Goal: Information Seeking & Learning: Learn about a topic

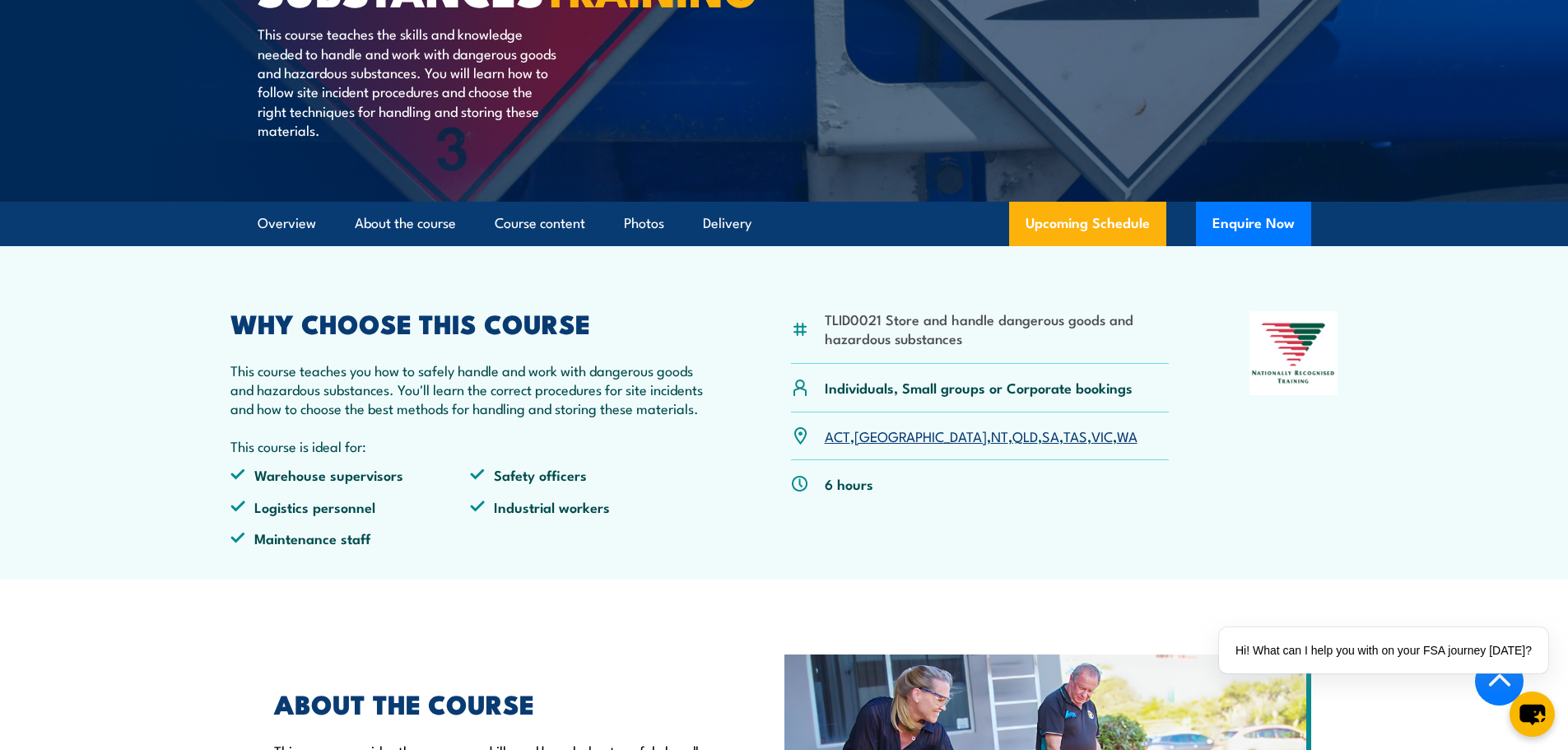
scroll to position [412, 0]
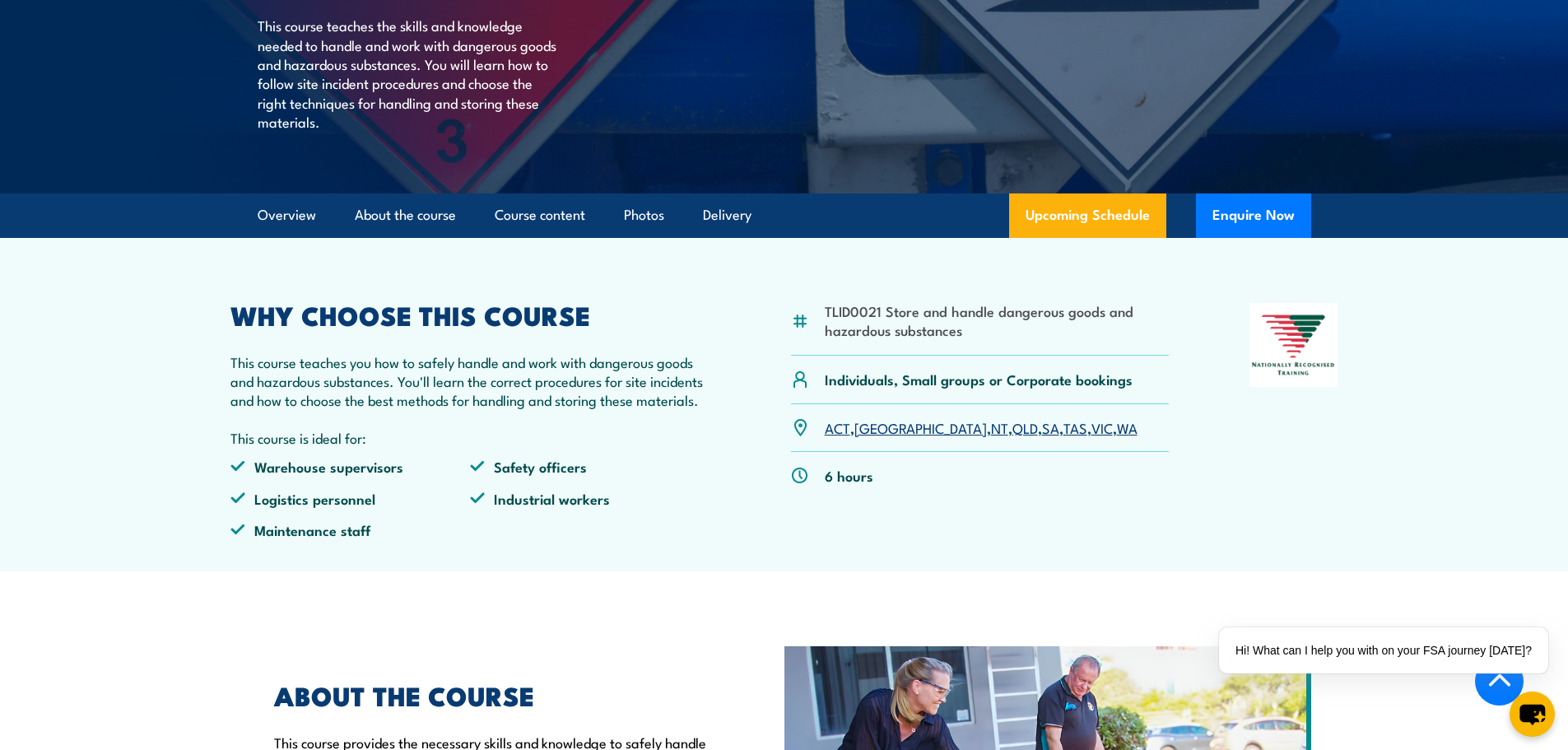
click at [1091, 437] on link "VIC" at bounding box center [1102, 427] width 21 height 19
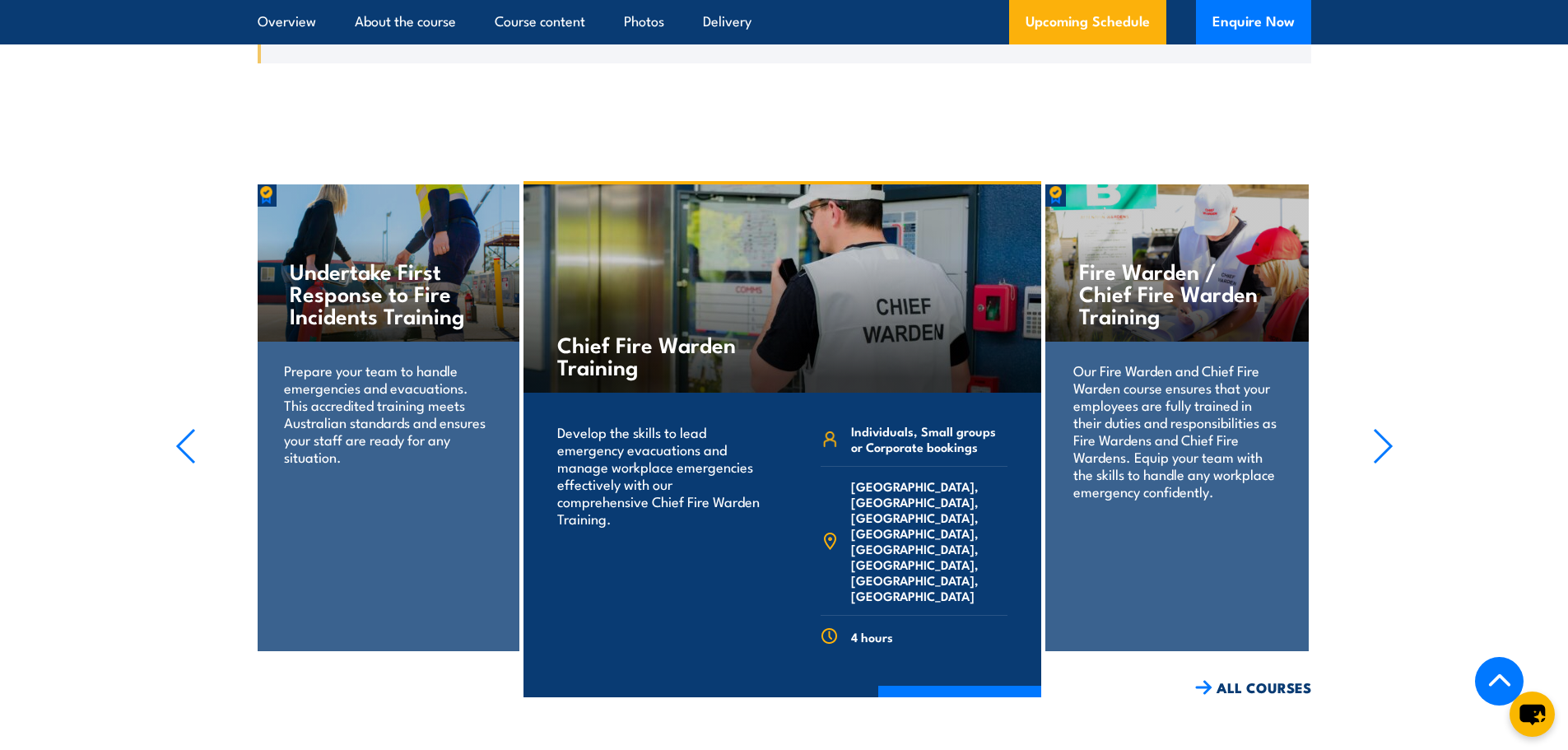
scroll to position [3440, 0]
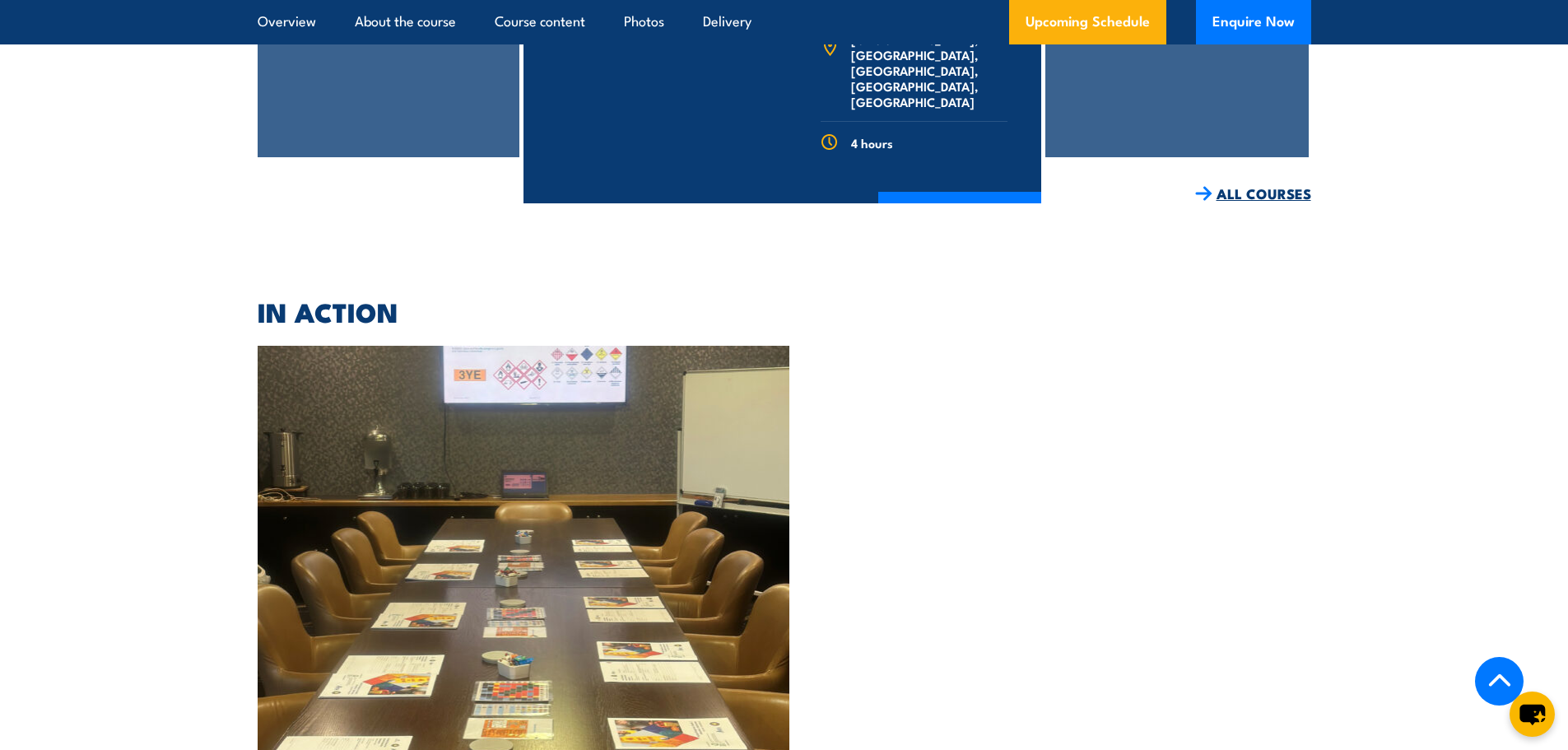
click at [1259, 203] on link "ALL COURSES" at bounding box center [1253, 194] width 116 height 19
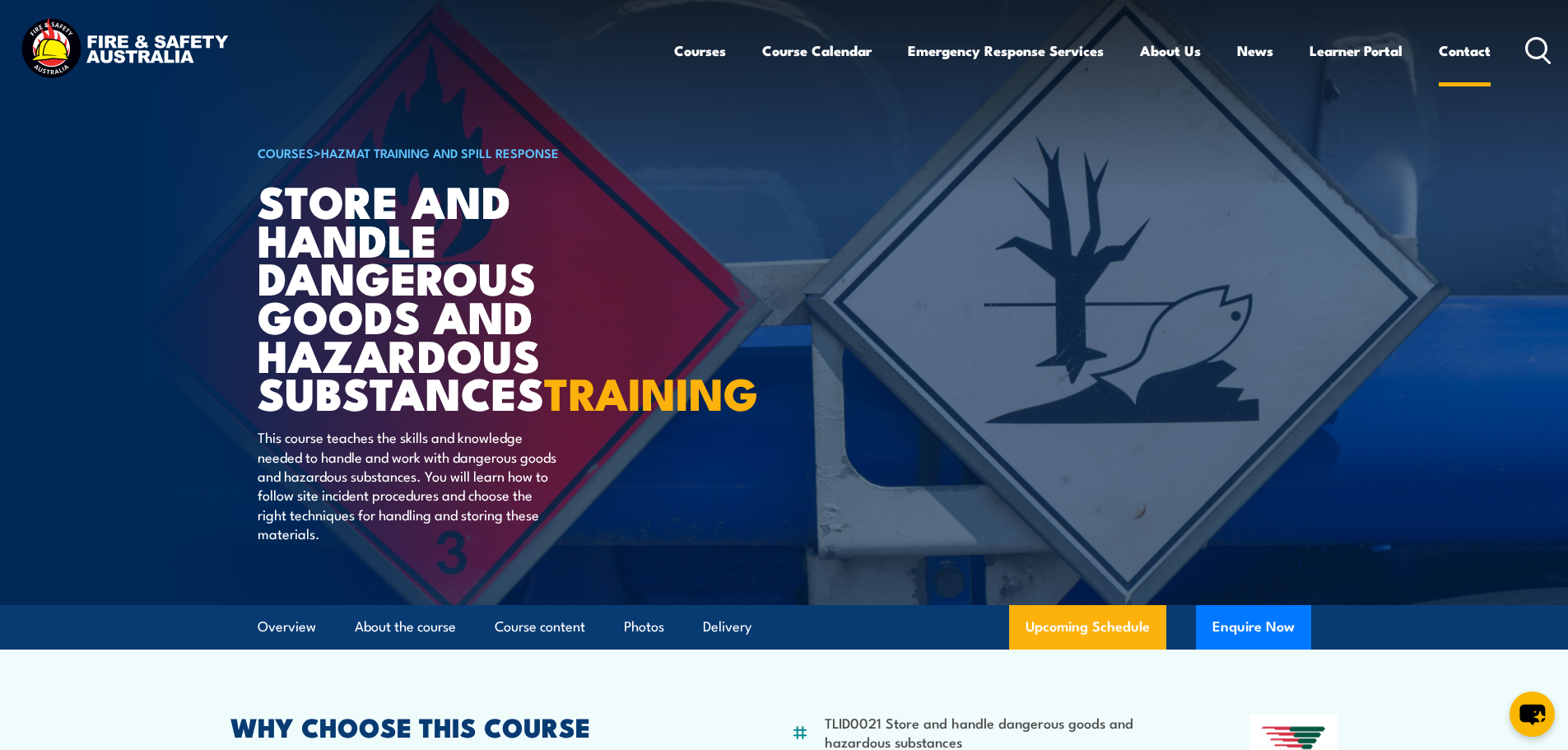
click at [1459, 52] on link "Contact" at bounding box center [1464, 50] width 52 height 44
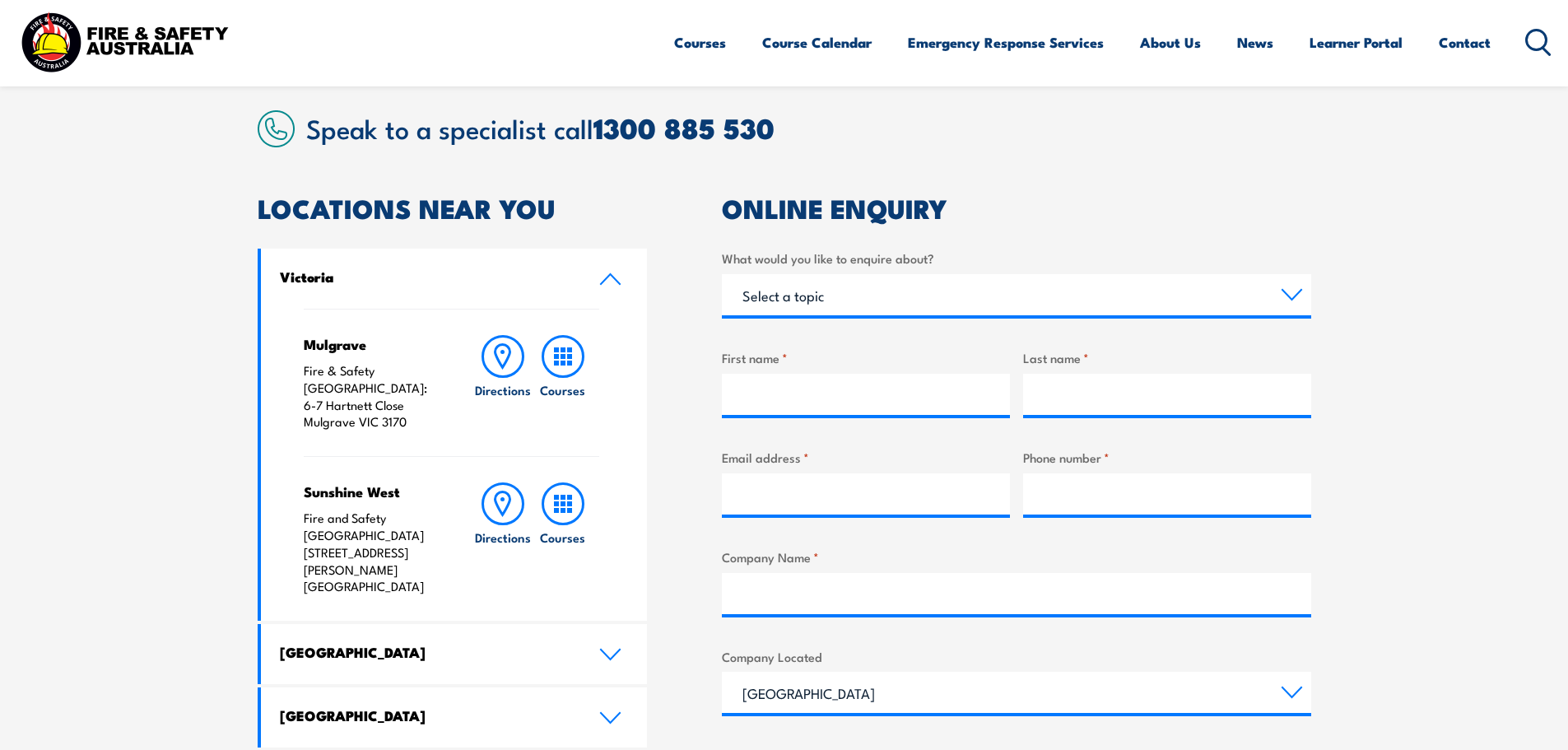
scroll to position [412, 0]
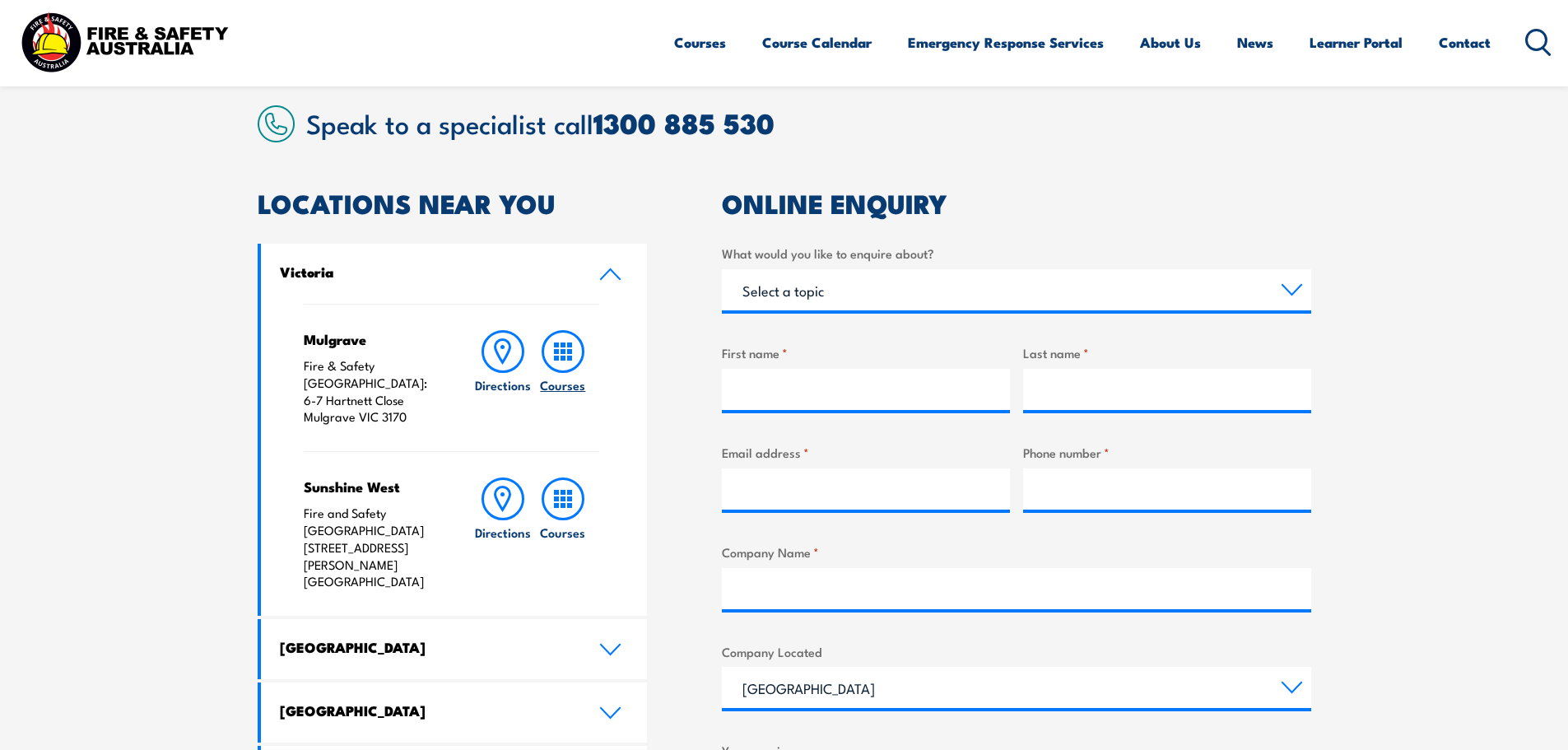
click at [559, 366] on icon at bounding box center [563, 352] width 43 height 43
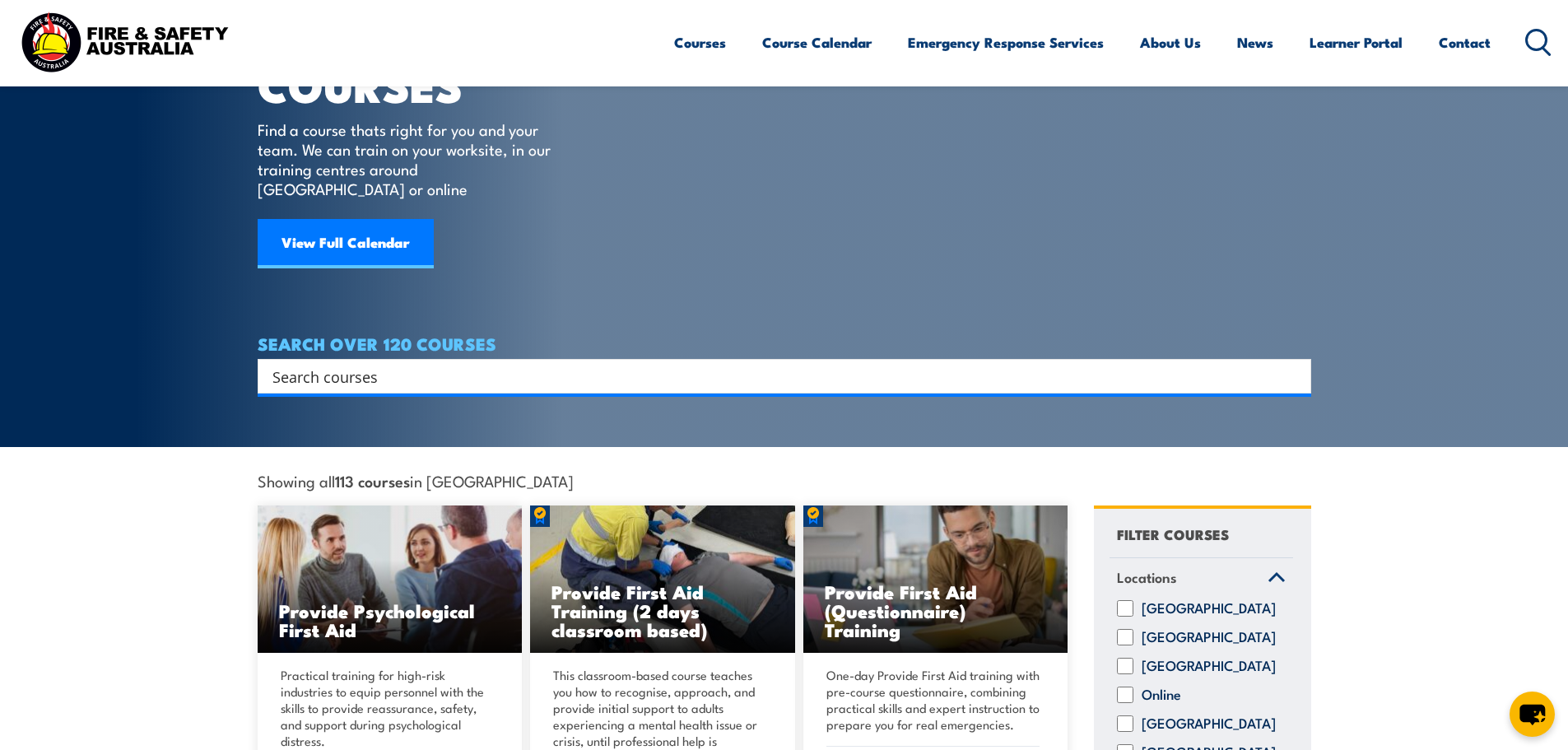
scroll to position [329, 0]
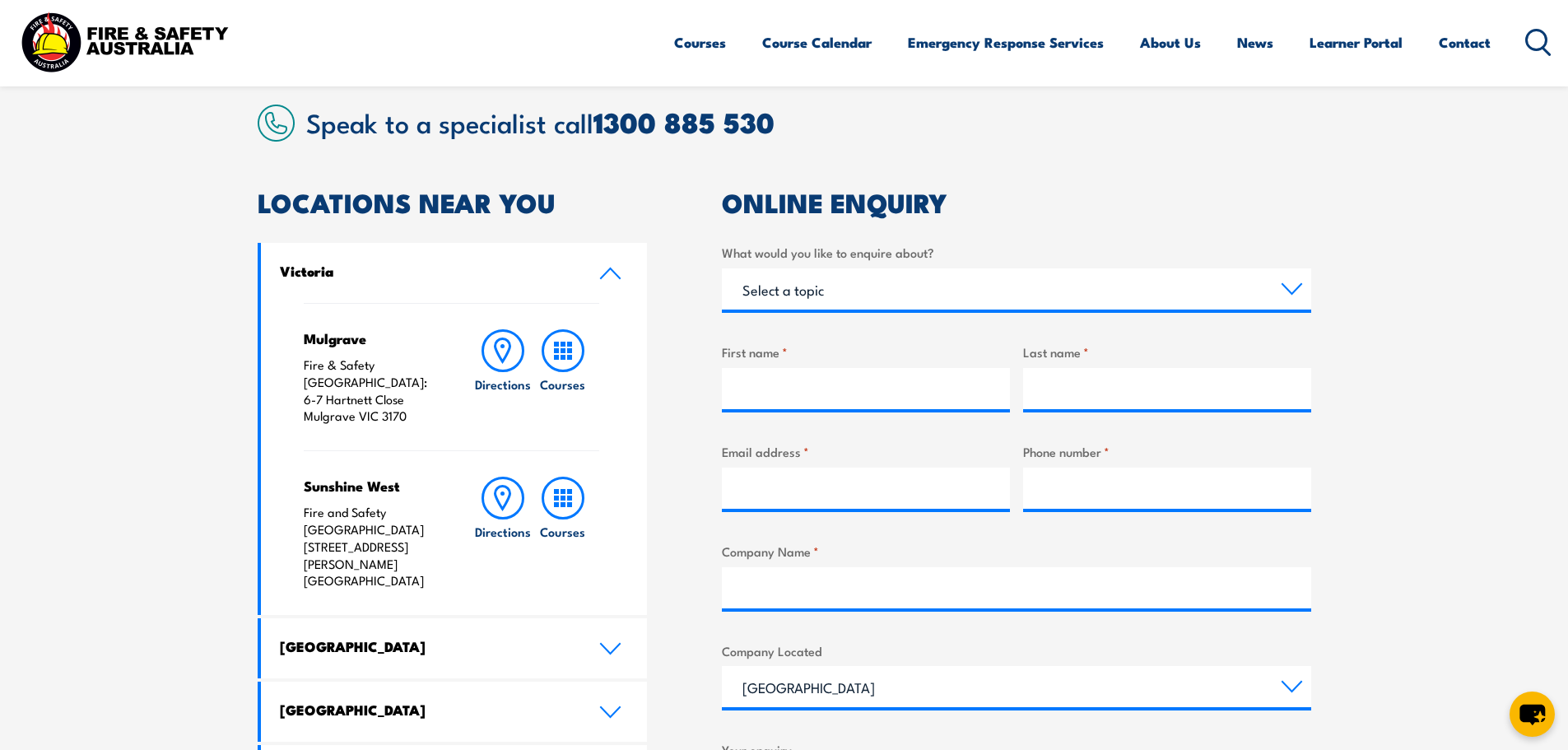
scroll to position [412, 0]
click at [506, 366] on icon at bounding box center [503, 352] width 43 height 43
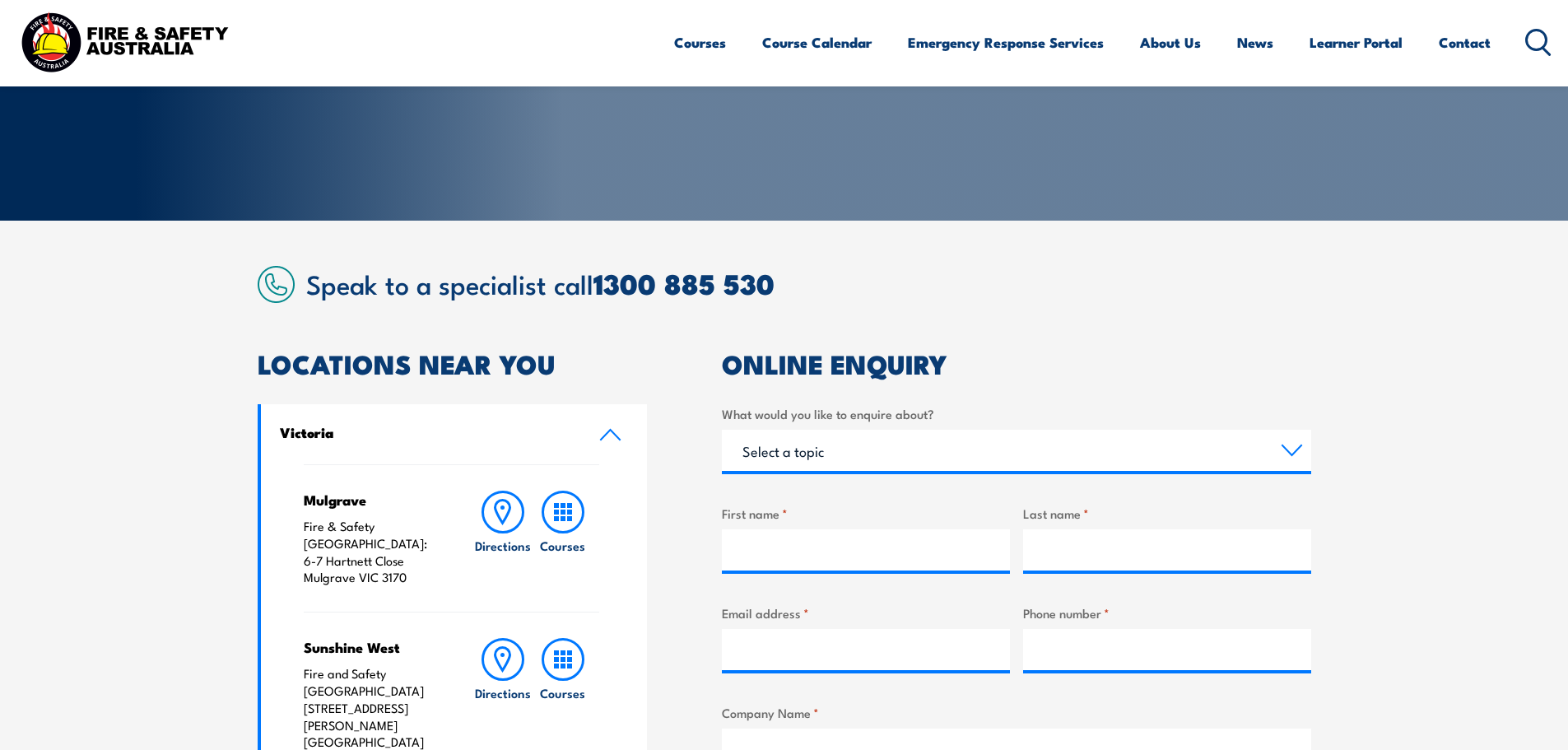
scroll to position [247, 0]
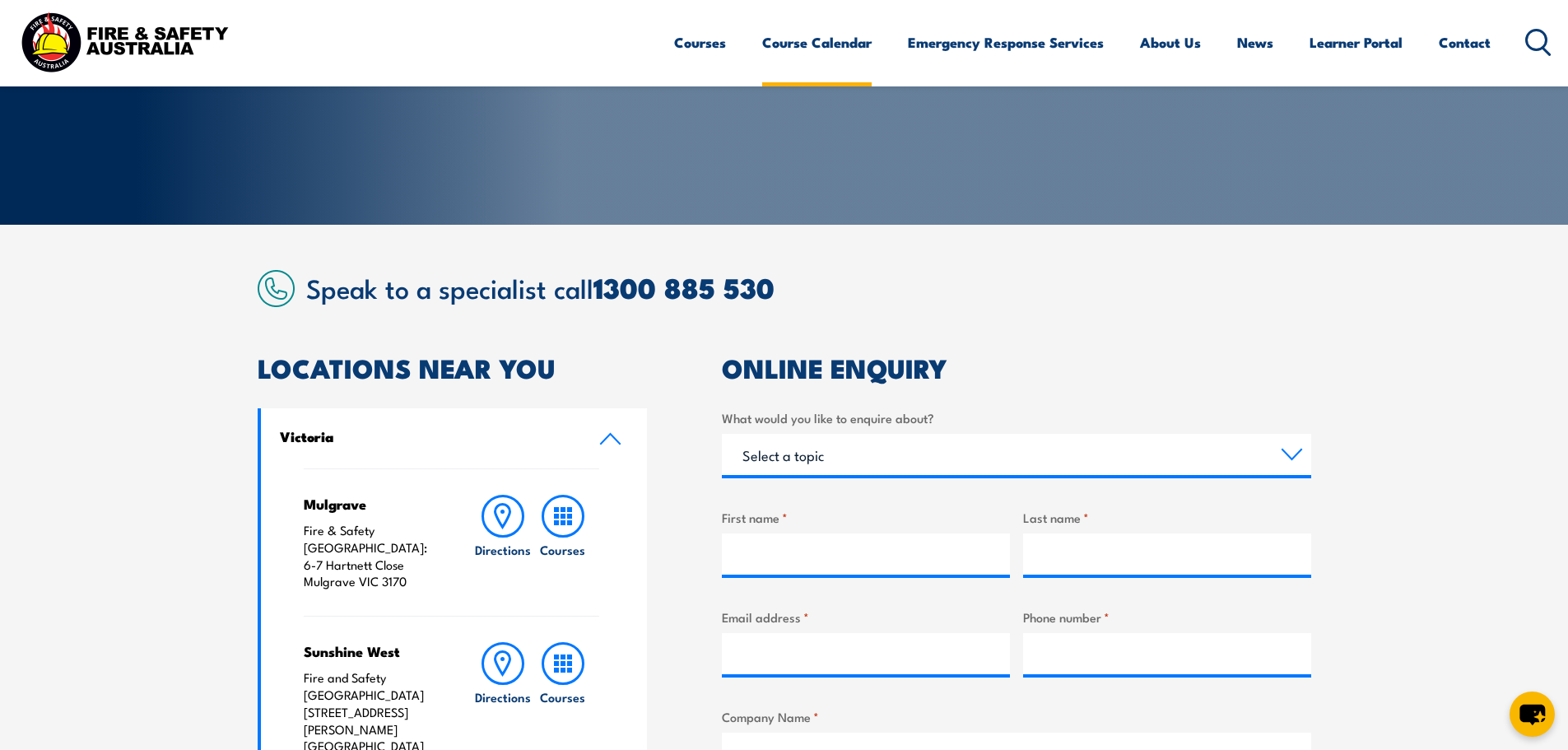
click at [826, 54] on link "Course Calendar" at bounding box center [816, 42] width 110 height 44
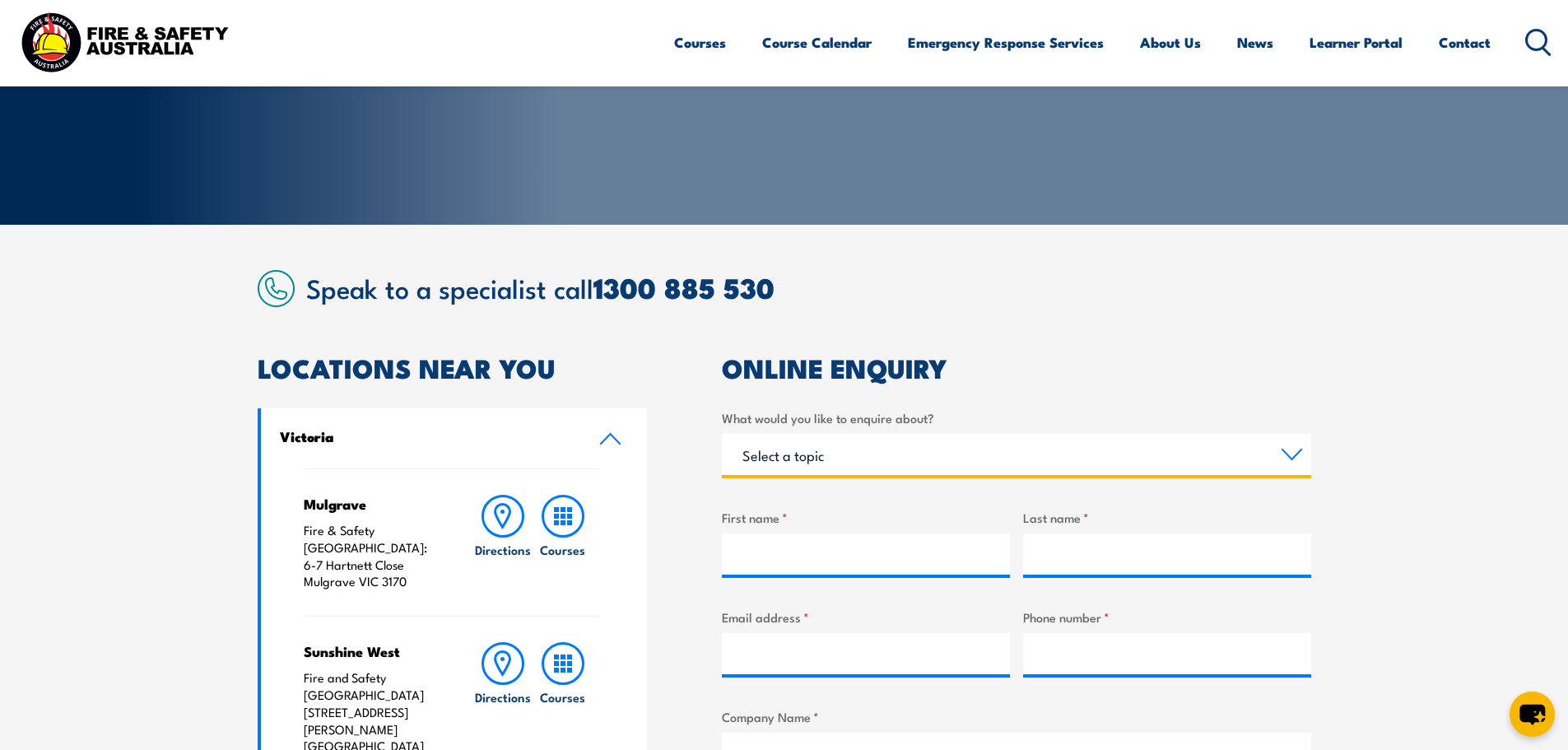
click at [834, 470] on select "Select a topic Training Emergency Response Services General Enquiry" at bounding box center [1017, 454] width 589 height 41
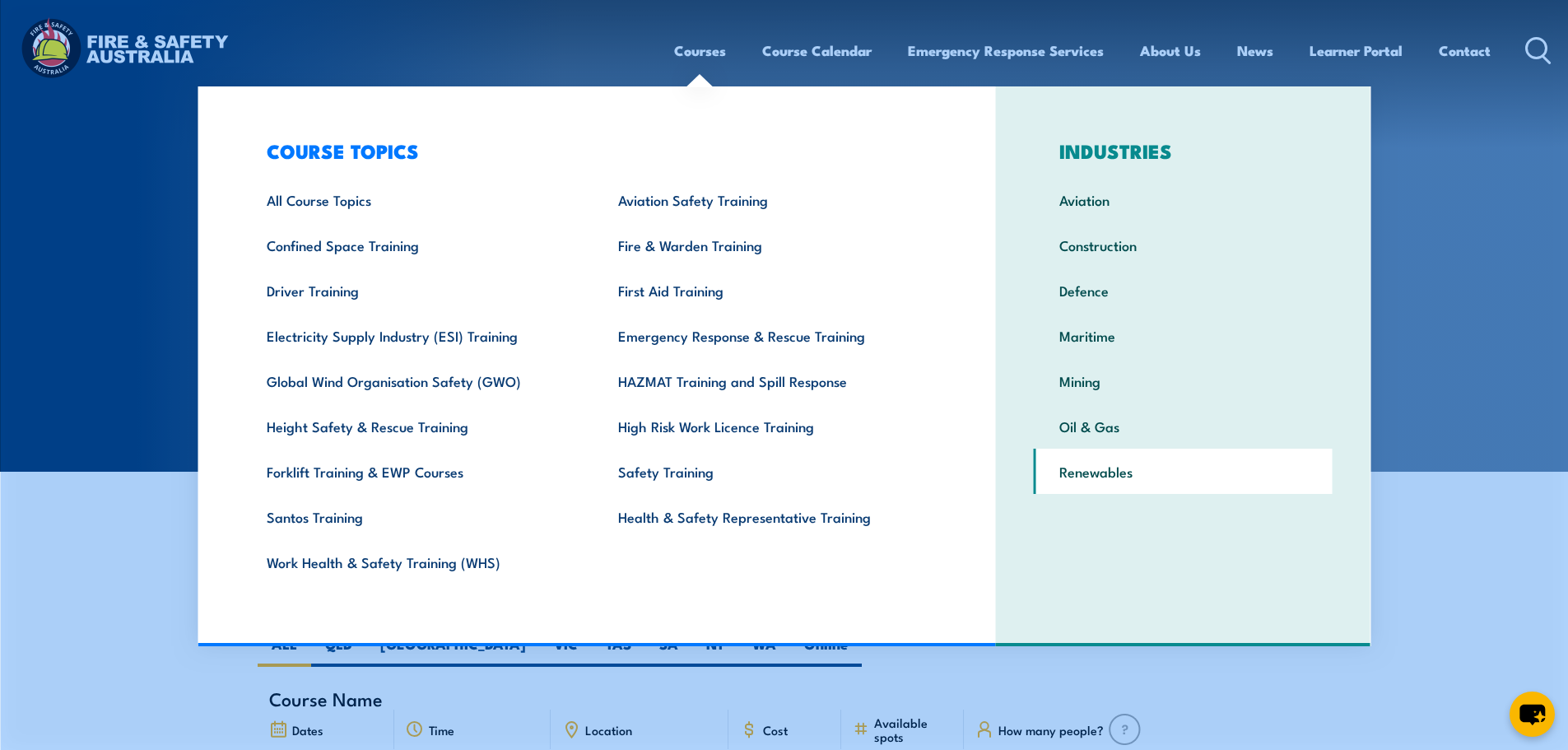
click at [1129, 477] on link "Renewables" at bounding box center [1183, 471] width 298 height 46
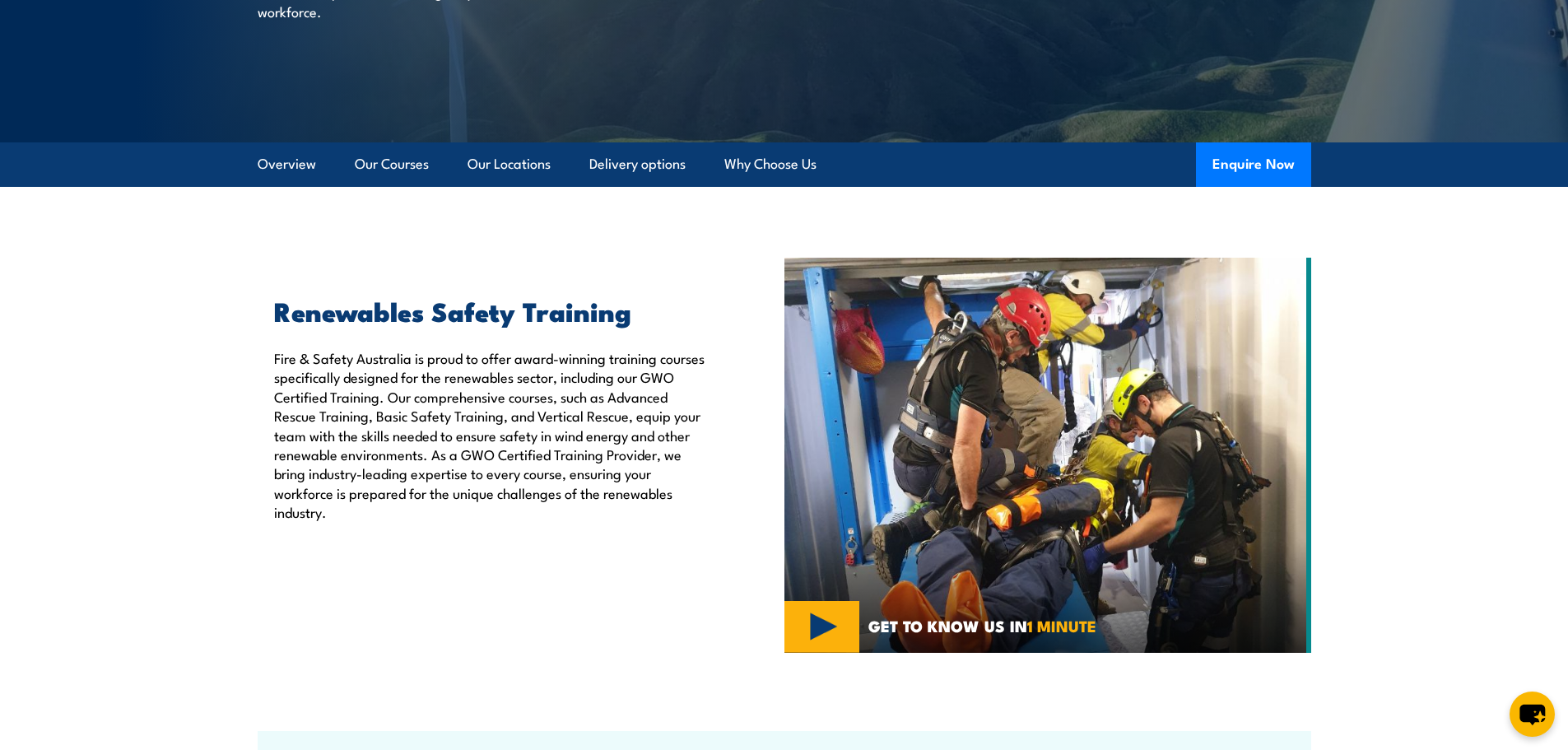
scroll to position [412, 0]
